Goal: Find specific page/section: Find specific page/section

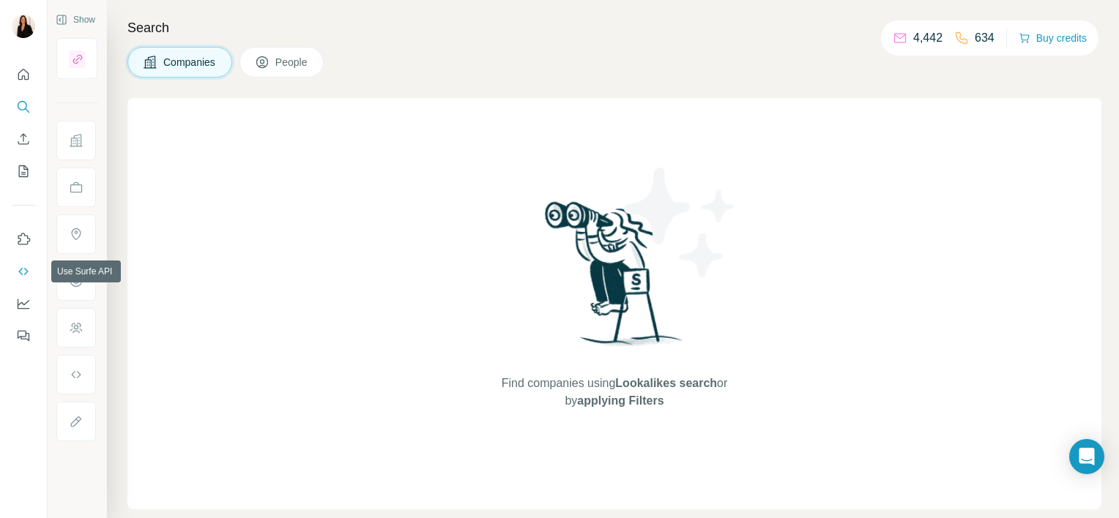
click at [23, 266] on icon "Use Surfe API" at bounding box center [23, 271] width 15 height 15
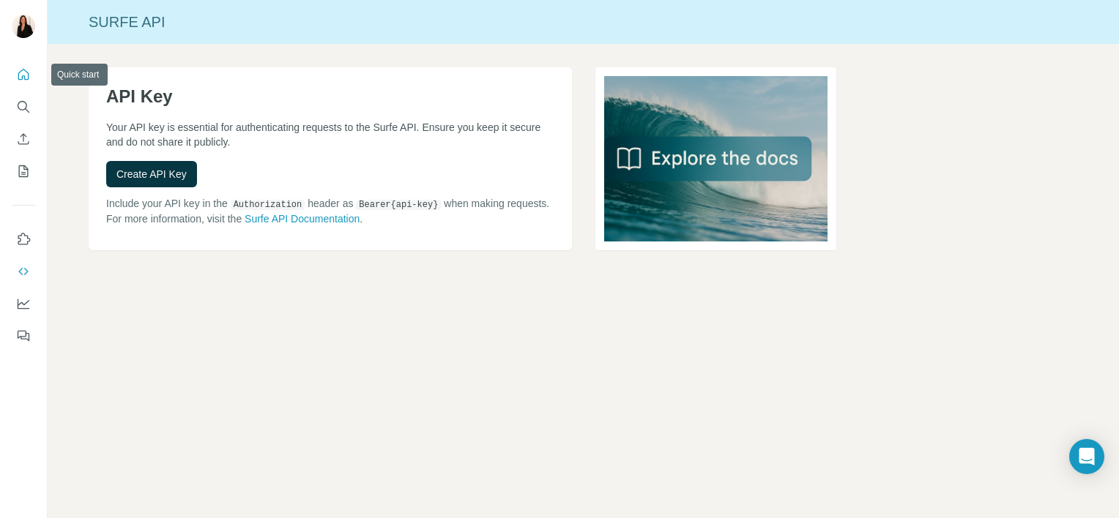
click at [17, 73] on icon "Quick start" at bounding box center [23, 74] width 15 height 15
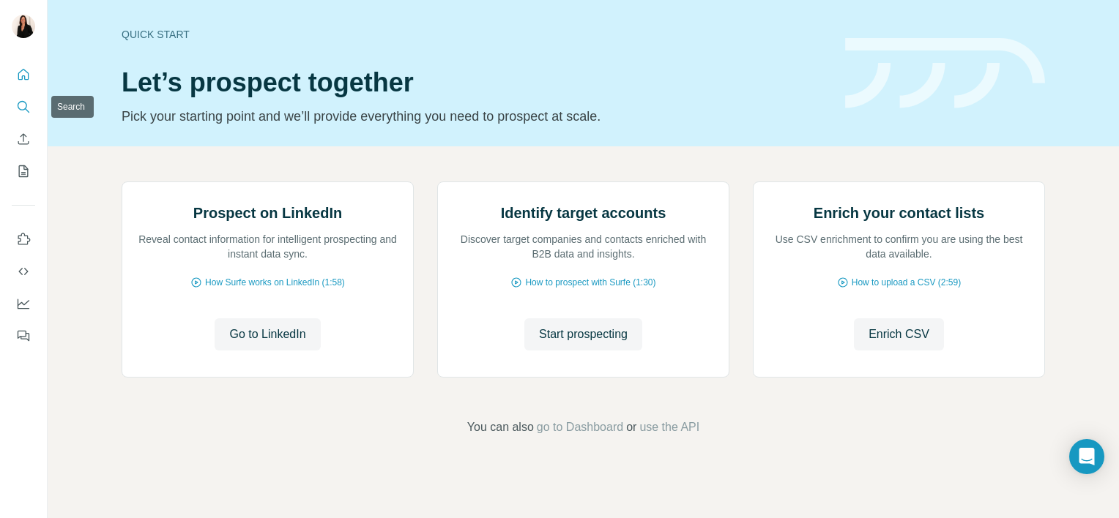
click at [26, 111] on icon "Search" at bounding box center [23, 107] width 15 height 15
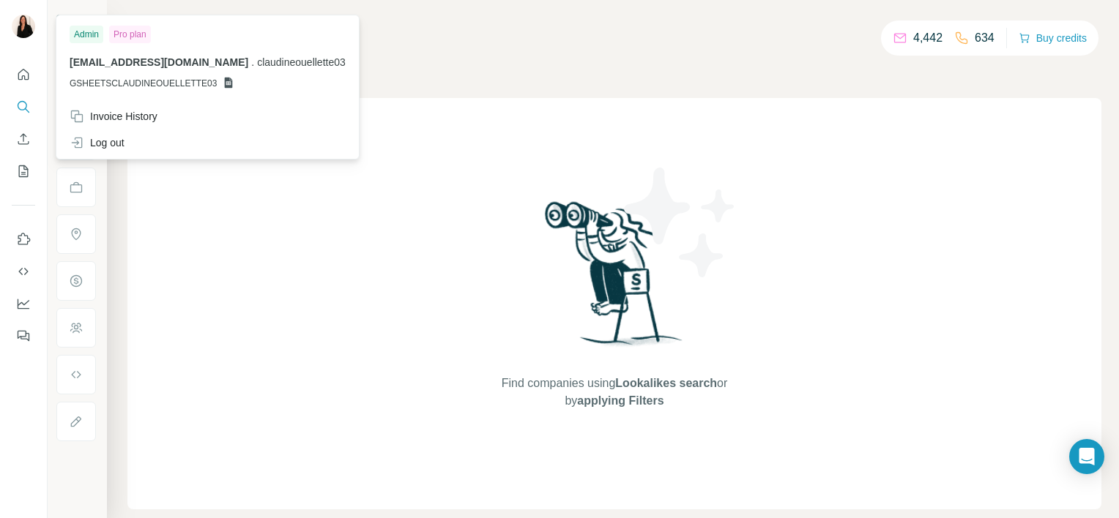
click at [29, 23] on img at bounding box center [23, 26] width 23 height 23
click at [26, 271] on icon "Use Surfe API" at bounding box center [23, 271] width 15 height 15
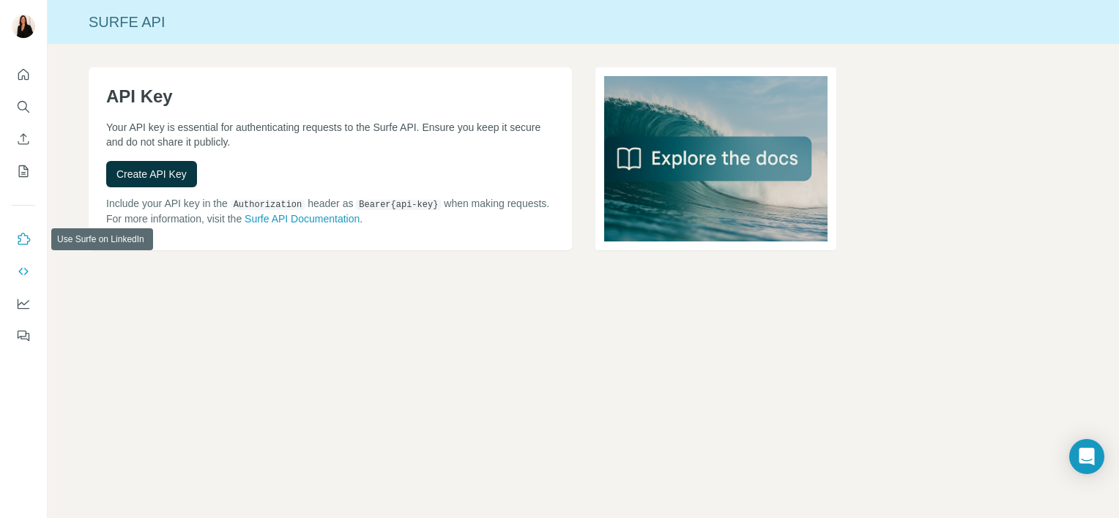
click at [21, 244] on icon "Use Surfe on LinkedIn" at bounding box center [24, 239] width 12 height 12
click at [29, 168] on icon "My lists" at bounding box center [23, 171] width 15 height 15
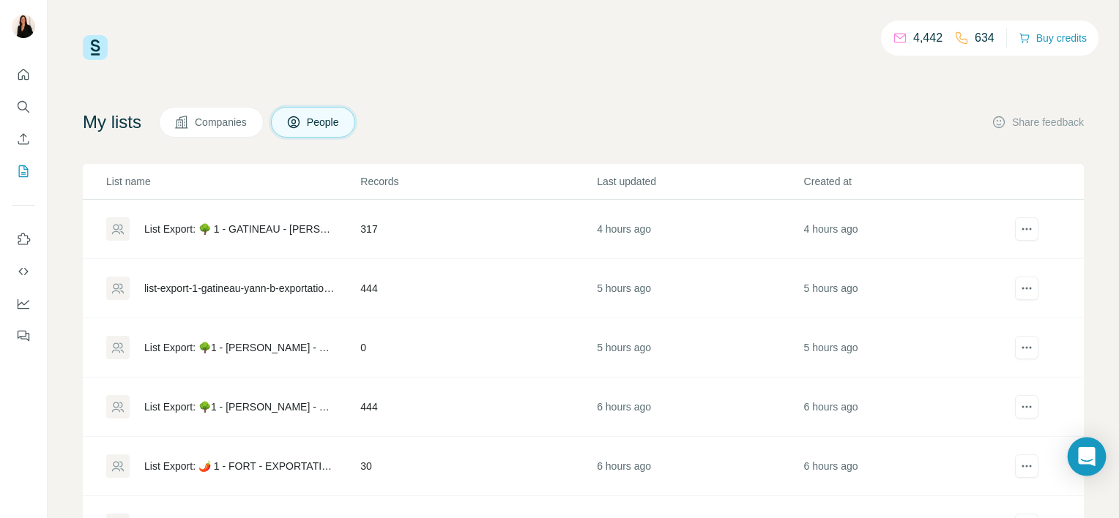
click at [1095, 463] on div "Open Intercom Messenger" at bounding box center [1086, 457] width 39 height 39
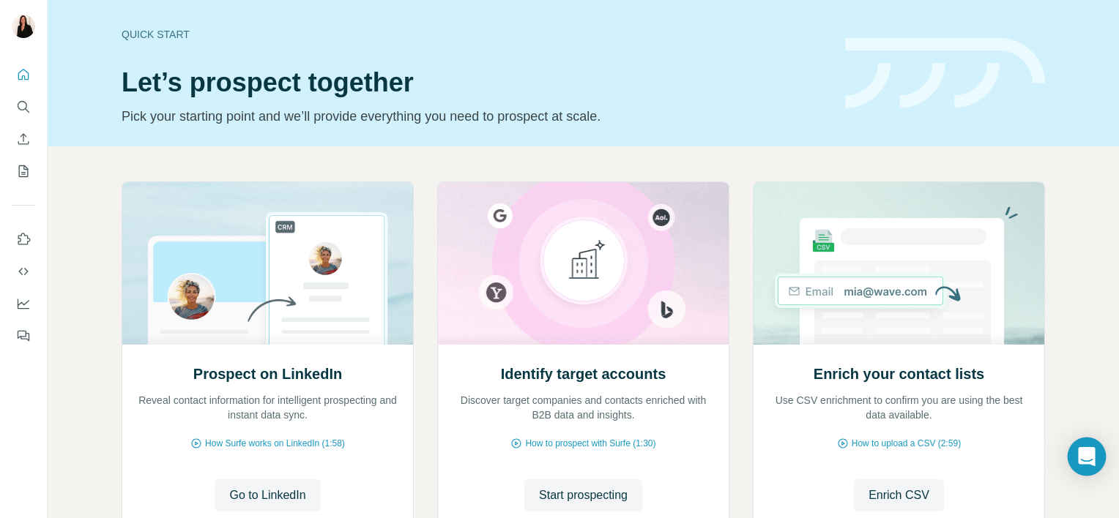
click at [1074, 454] on div "Open Intercom Messenger" at bounding box center [1086, 457] width 39 height 39
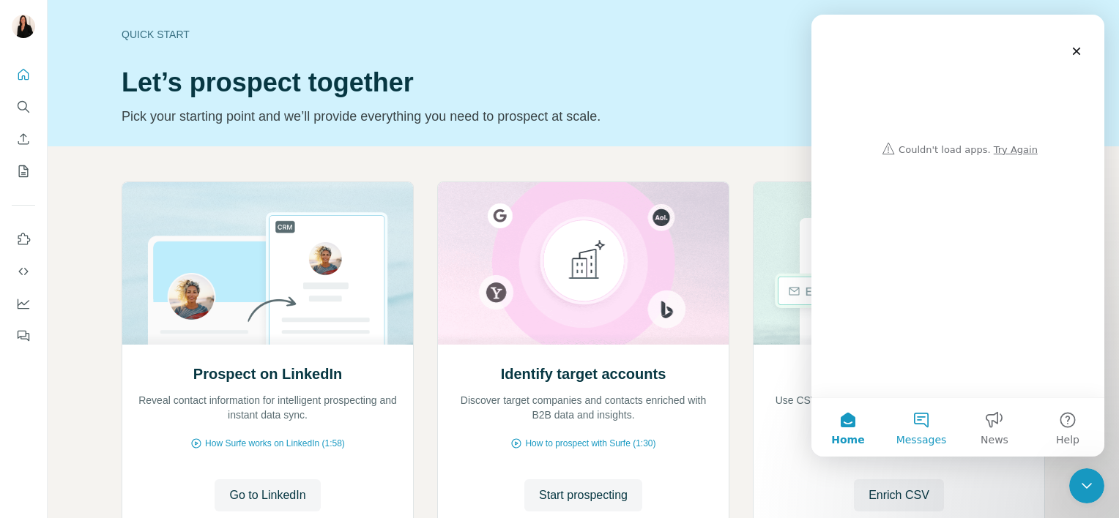
click at [917, 430] on button "Messages" at bounding box center [920, 427] width 73 height 59
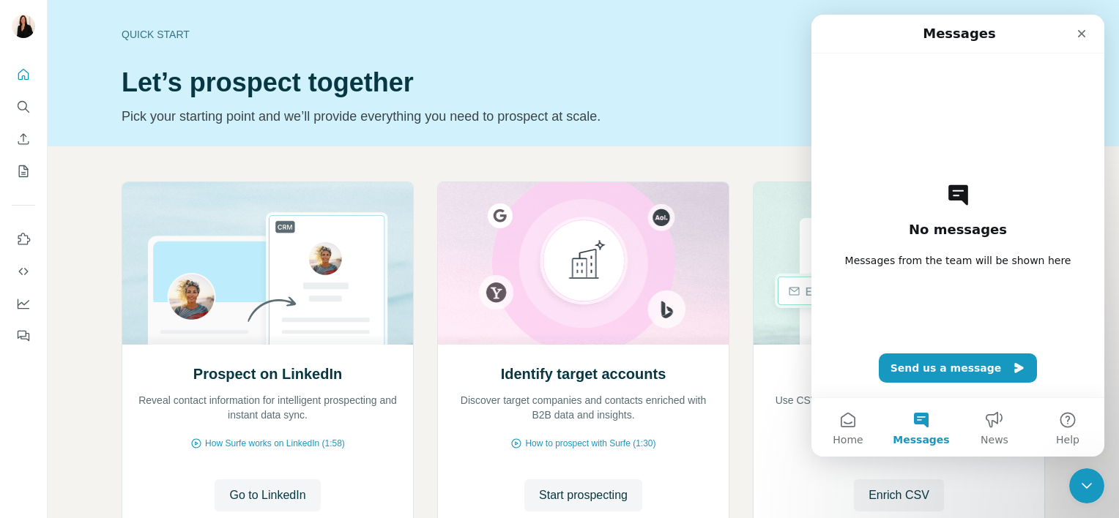
click at [914, 265] on span "Messages from the team will be shown here" at bounding box center [958, 260] width 226 height 15
click at [982, 367] on button "Send us a message" at bounding box center [957, 368] width 159 height 29
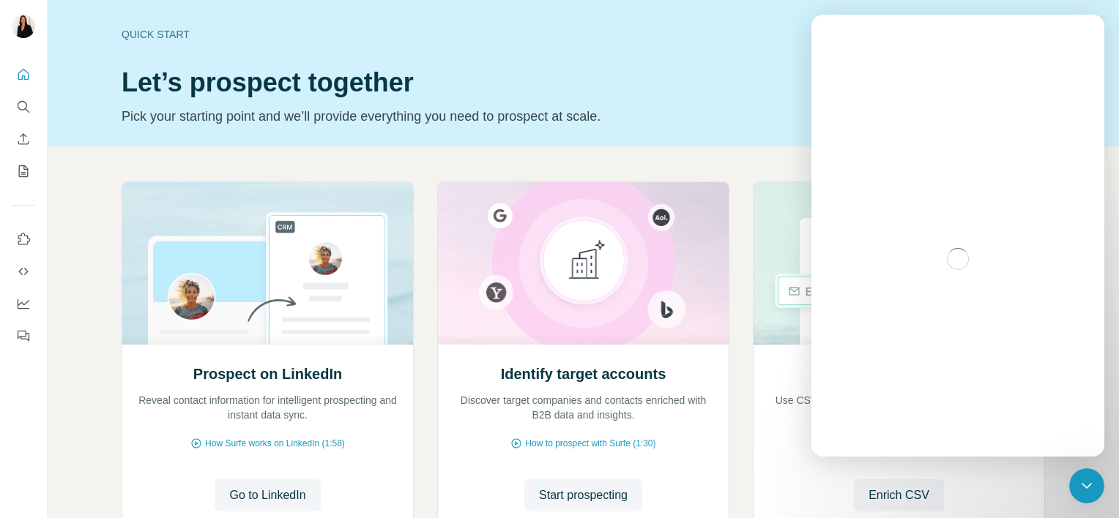
click at [717, 164] on div "Prospect on LinkedIn Reveal contact information for intelligent prospecting and…" at bounding box center [583, 389] width 1071 height 486
